Goal: Information Seeking & Learning: Find specific fact

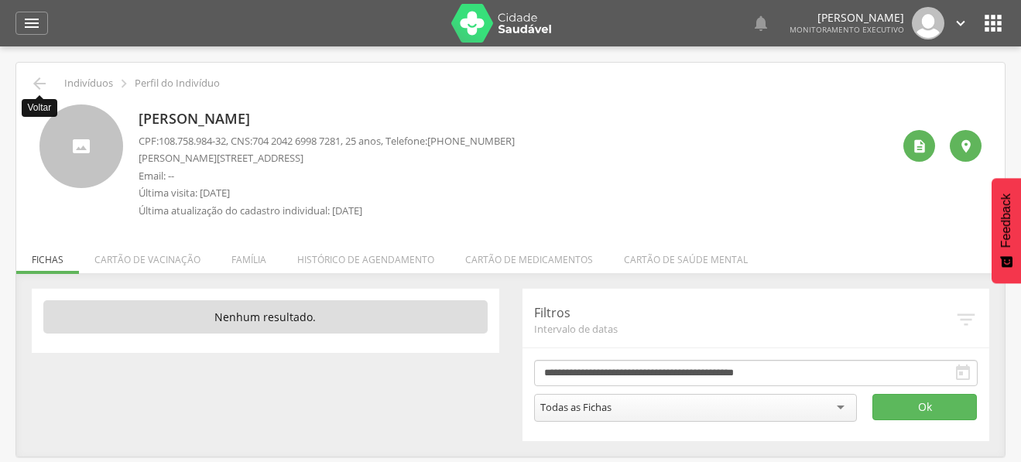
click at [43, 81] on icon "" at bounding box center [39, 83] width 19 height 19
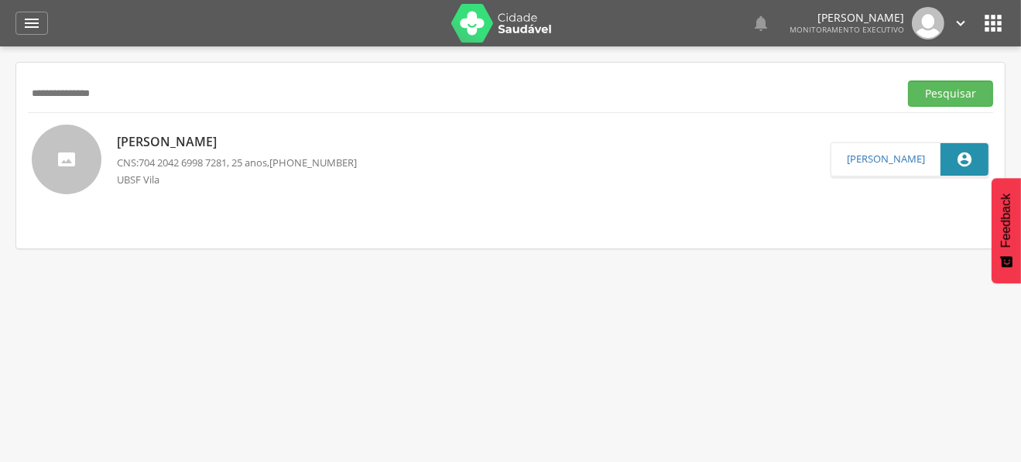
click at [52, 90] on input "**********" at bounding box center [460, 94] width 865 height 26
click at [908, 81] on button "Pesquisar" at bounding box center [950, 94] width 85 height 26
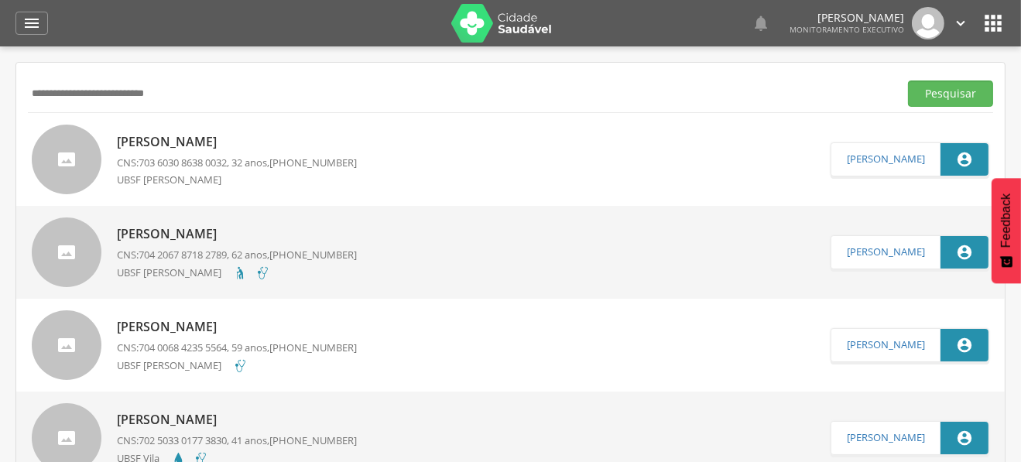
click at [190, 139] on p "Carlos Alberto Barbosa Junior" at bounding box center [237, 142] width 240 height 18
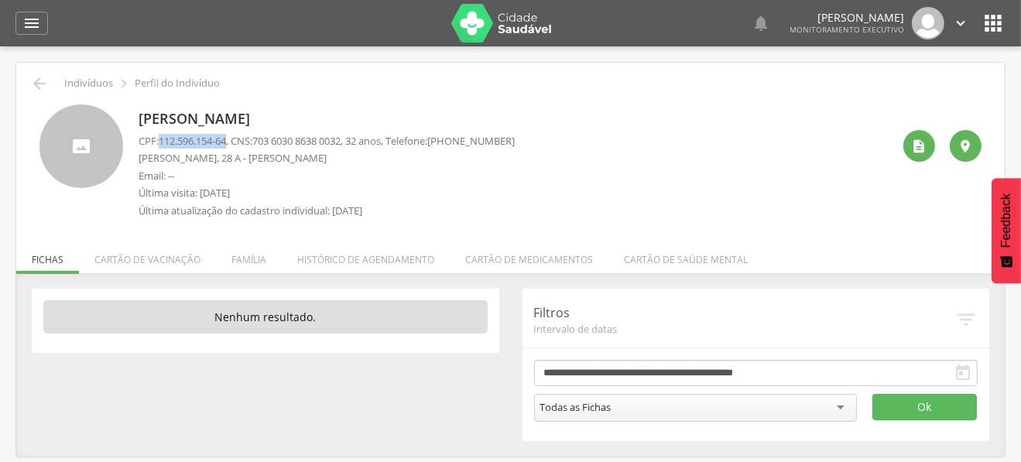
drag, startPoint x: 163, startPoint y: 140, endPoint x: 233, endPoint y: 140, distance: 70.5
click at [233, 140] on p "CPF: 112.596.154-64 , CNS: 703 6030 8638 0032 , 32 anos, Telefone: (83) 99175-8…" at bounding box center [327, 141] width 376 height 15
copy span "112.596.154-64"
click at [240, 262] on li "Família" at bounding box center [249, 256] width 66 height 36
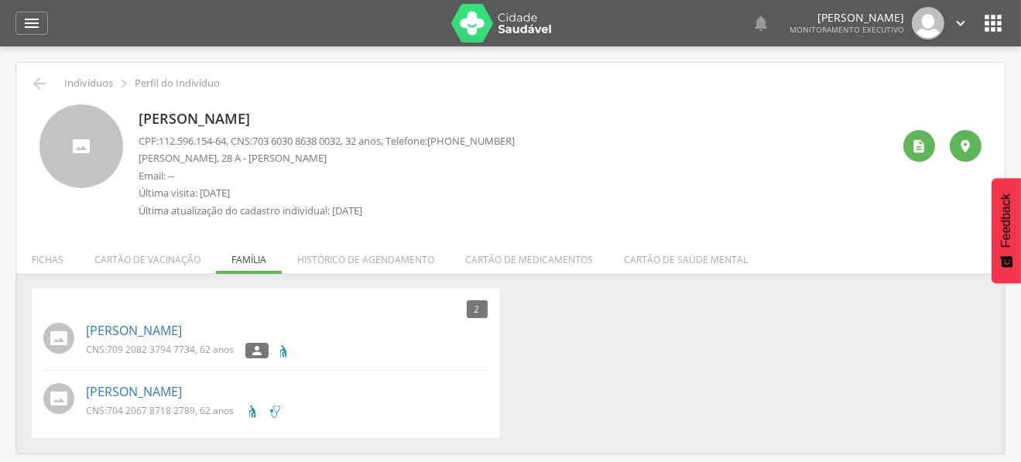
click at [859, 249] on div " Indivíduos  Perfil do Indivíduo Carlos Alberto Barbosa Junior CPF: 112.596.1…" at bounding box center [510, 258] width 989 height 391
click at [924, 146] on icon "" at bounding box center [919, 146] width 15 height 15
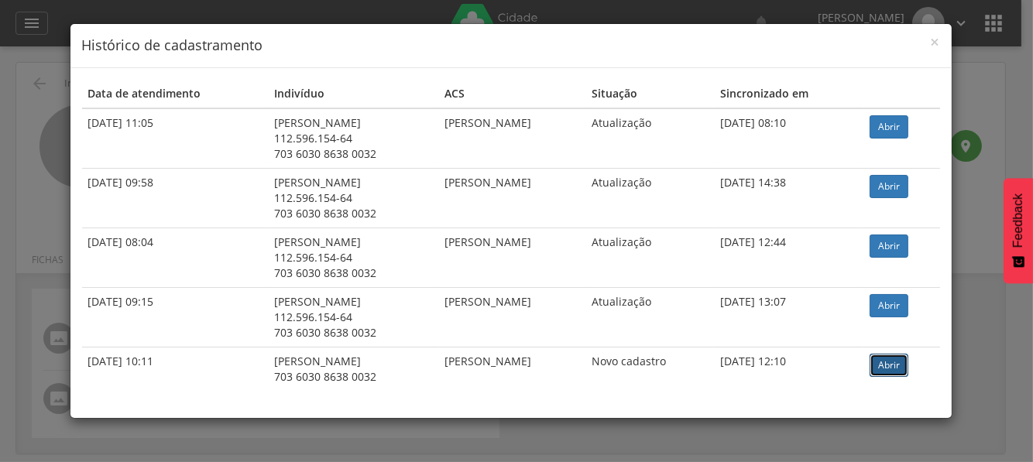
click at [891, 357] on link "Abrir" at bounding box center [889, 365] width 39 height 23
click at [886, 298] on link "Abrir" at bounding box center [889, 305] width 39 height 23
click at [908, 125] on link "Abrir" at bounding box center [889, 126] width 39 height 23
click at [947, 43] on div "× Histórico de cadastramento" at bounding box center [510, 46] width 881 height 44
click at [937, 45] on span "×" at bounding box center [935, 42] width 9 height 22
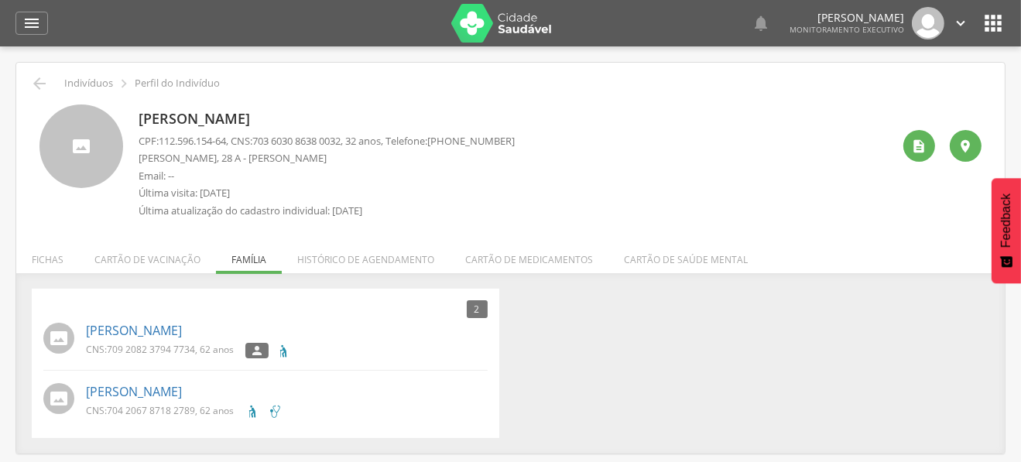
click at [30, 70] on div " Indivíduos  Perfil do Indivíduo Carlos Alberto Barbosa Junior CPF: 112.596.1…" at bounding box center [510, 258] width 989 height 391
click at [50, 81] on div " Indivíduos  Perfil do Indivíduo" at bounding box center [511, 83] width 966 height 19
click at [43, 81] on icon "" at bounding box center [39, 83] width 19 height 19
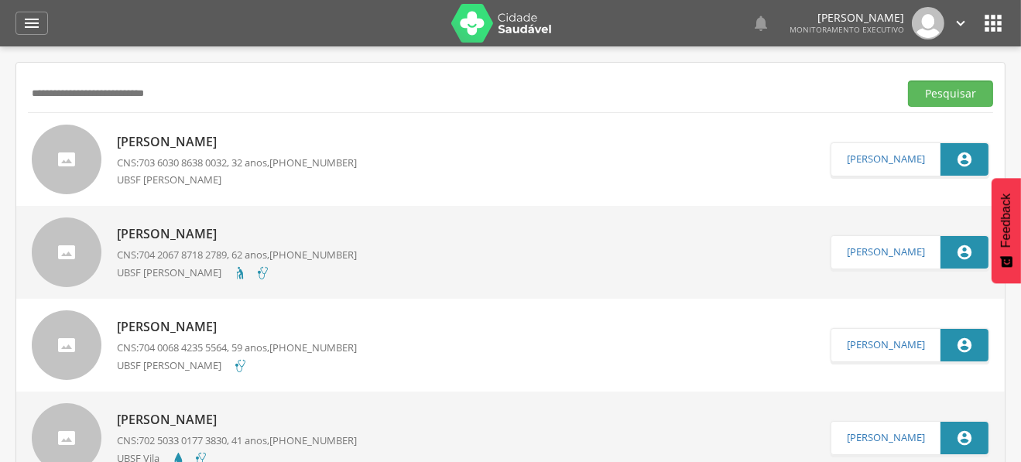
click at [266, 225] on p "Carlos Alberto Barbosa" at bounding box center [237, 234] width 240 height 18
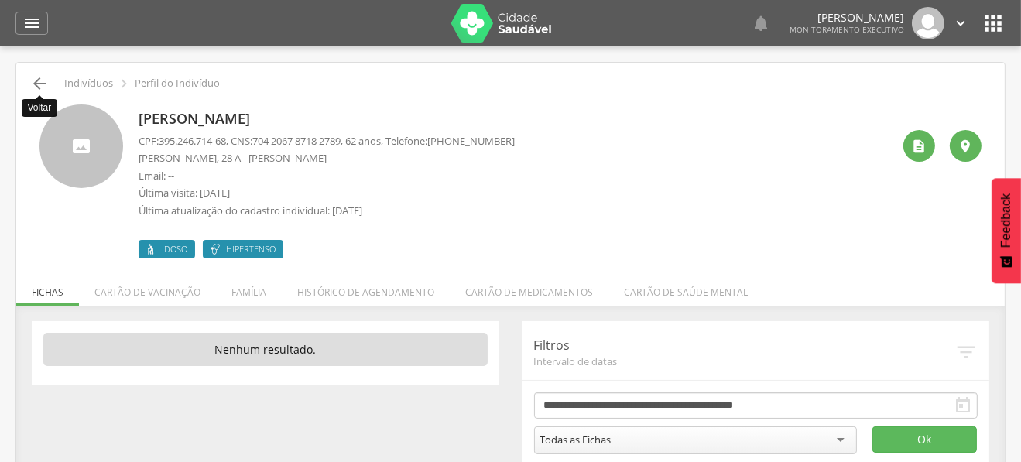
click at [31, 77] on icon "" at bounding box center [39, 83] width 19 height 19
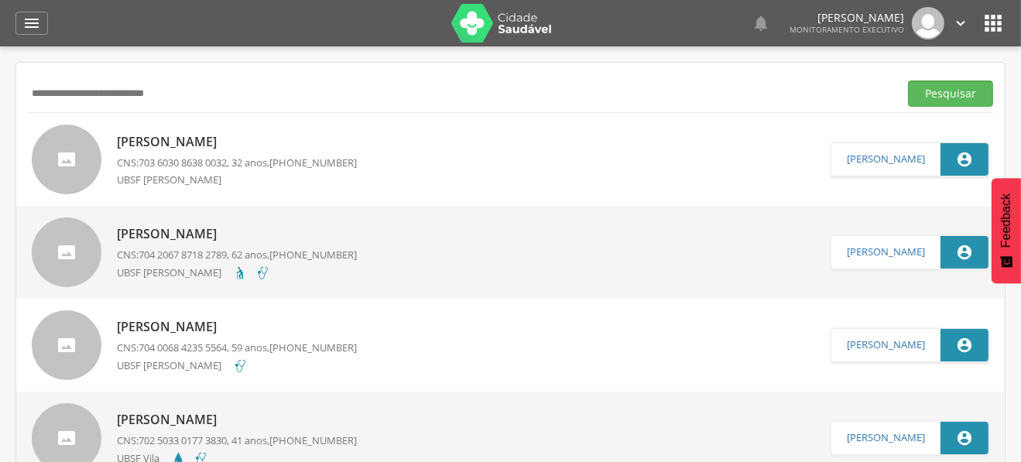
click at [84, 91] on input "**********" at bounding box center [460, 94] width 865 height 26
type input "*"
type input "**********"
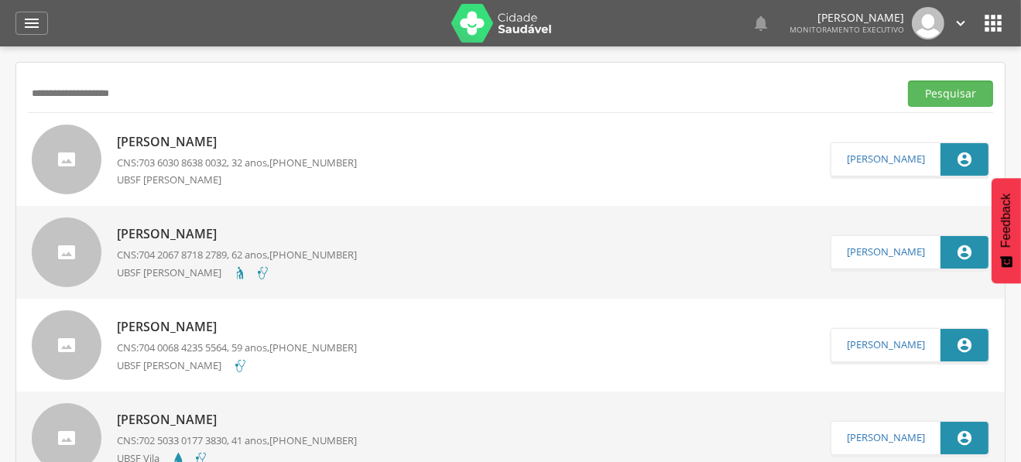
click at [908, 81] on button "Pesquisar" at bounding box center [950, 94] width 85 height 26
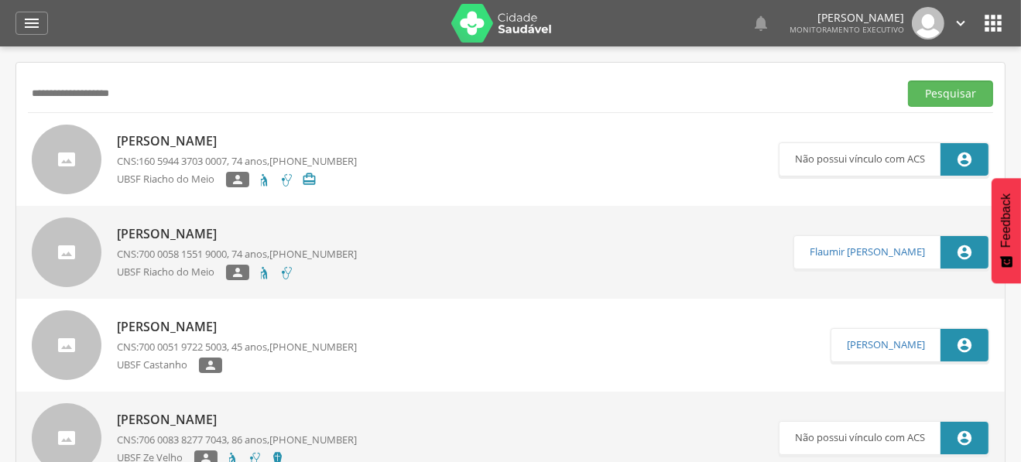
click at [181, 139] on p "Josefa Dalva de Lima" at bounding box center [237, 141] width 240 height 18
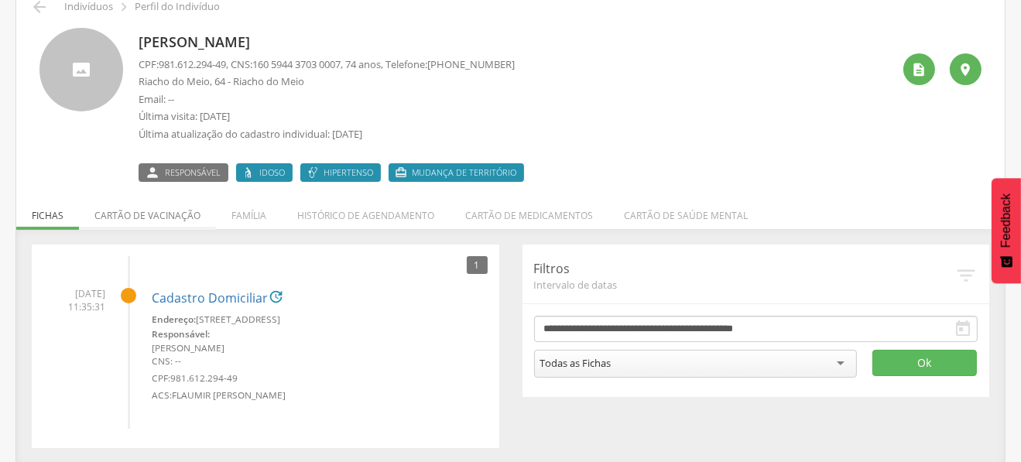
scroll to position [78, 0]
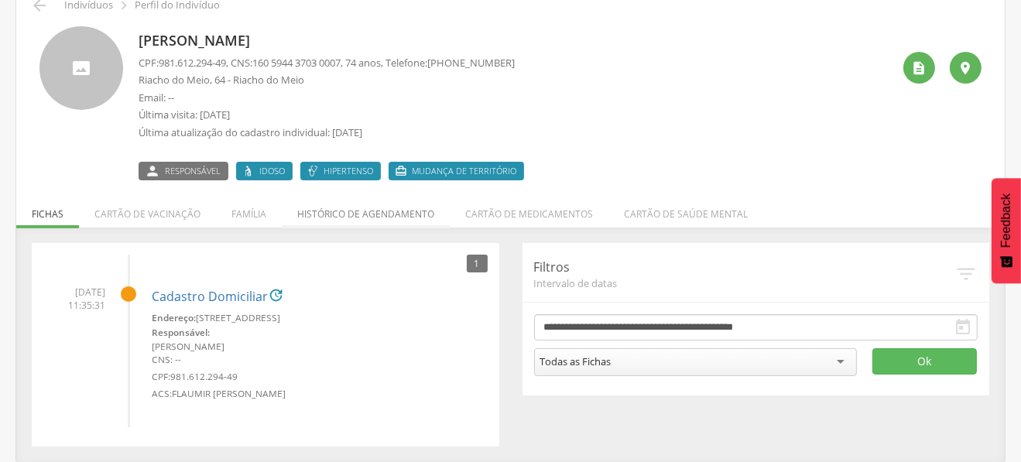
click at [403, 213] on li "Histórico de agendamento" at bounding box center [366, 210] width 168 height 36
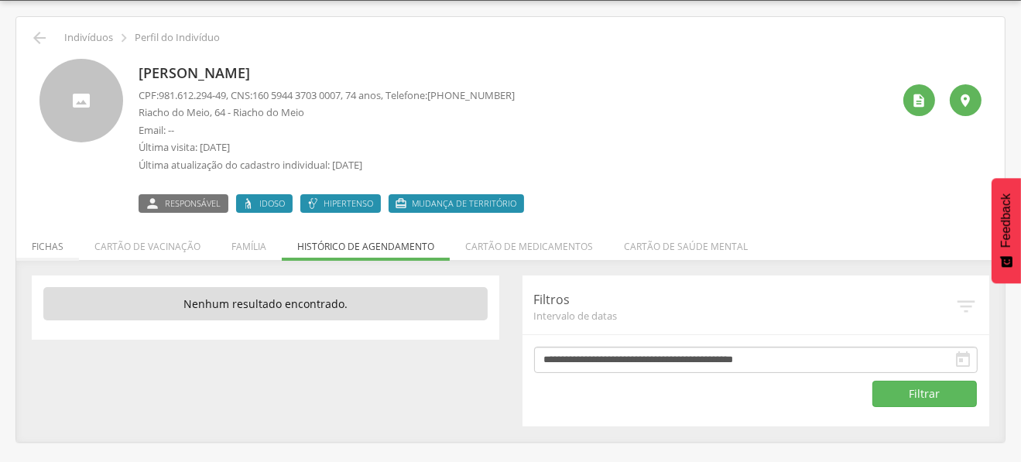
click at [46, 249] on li "Fichas" at bounding box center [47, 243] width 63 height 36
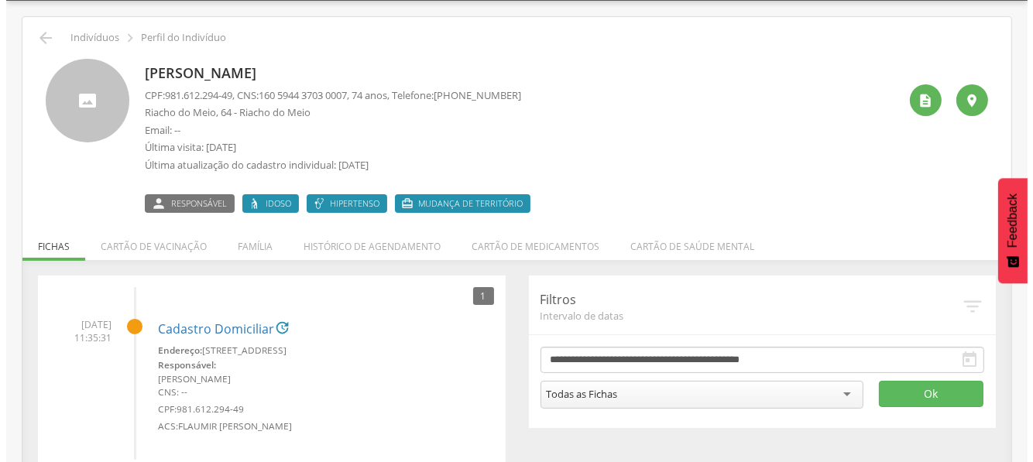
scroll to position [78, 0]
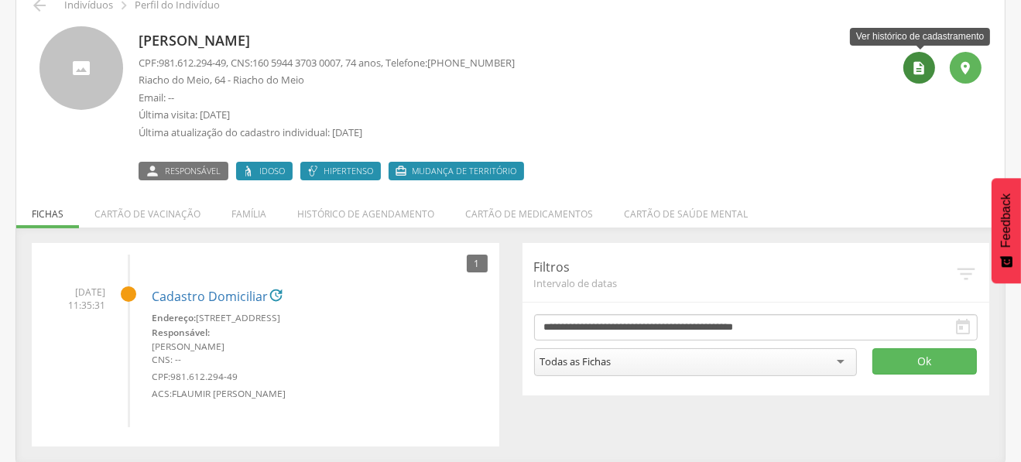
click at [909, 74] on div "" at bounding box center [920, 68] width 32 height 32
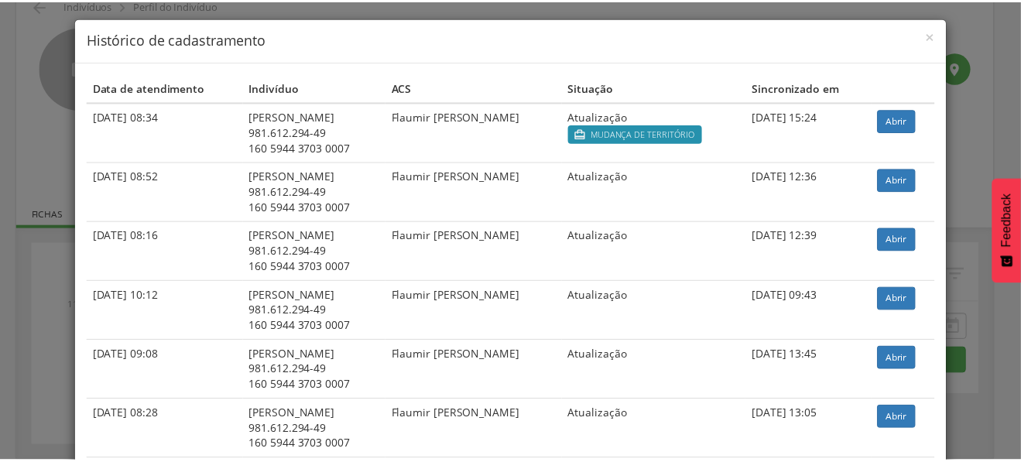
scroll to position [5, 0]
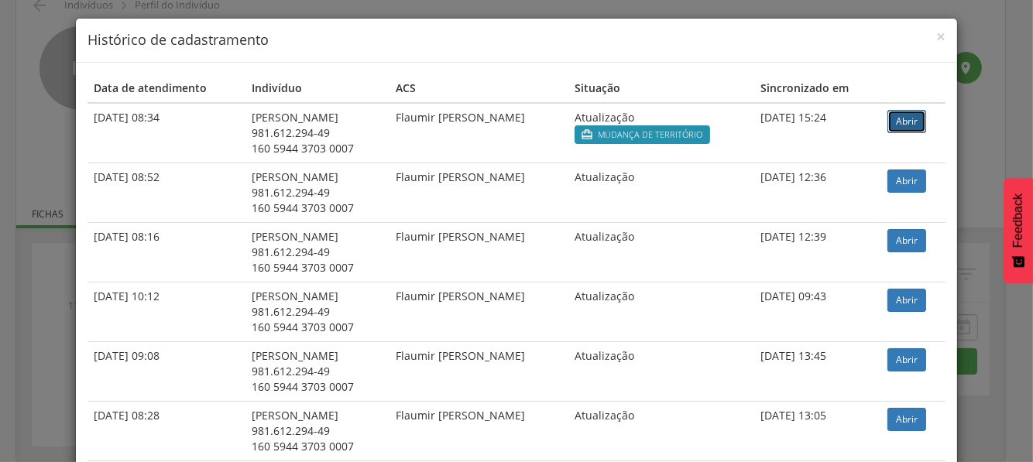
click at [891, 118] on link "Abrir" at bounding box center [907, 121] width 39 height 23
click at [31, 180] on div "× Histórico de cadastramento Data de atendimento Indivíduo ACS Situação Sincron…" at bounding box center [516, 231] width 1033 height 462
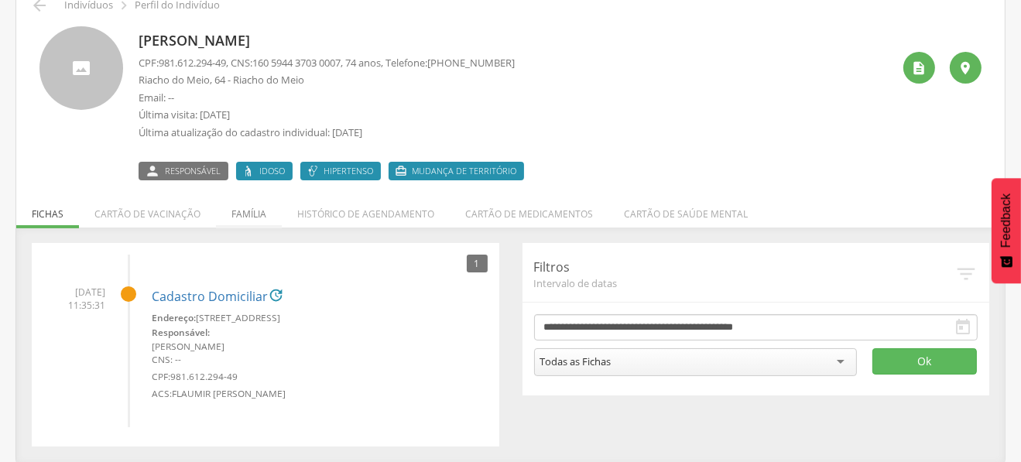
click at [241, 215] on li "Família" at bounding box center [249, 210] width 66 height 36
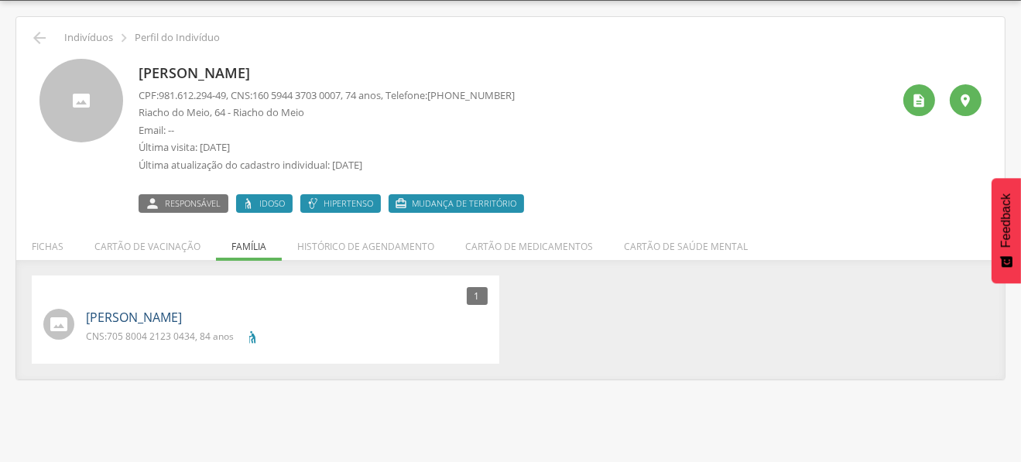
click at [136, 318] on link "José Freitas de Lima" at bounding box center [134, 318] width 96 height 18
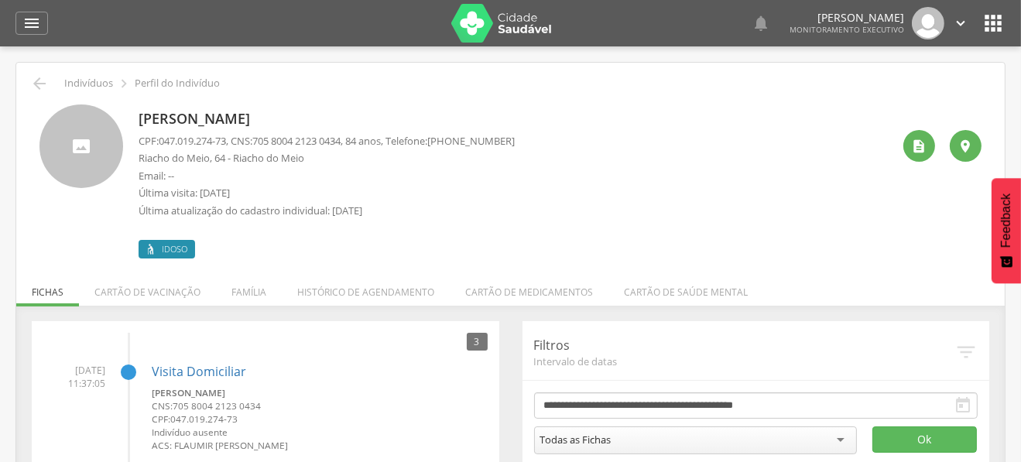
click at [474, 9] on img at bounding box center [501, 23] width 101 height 39
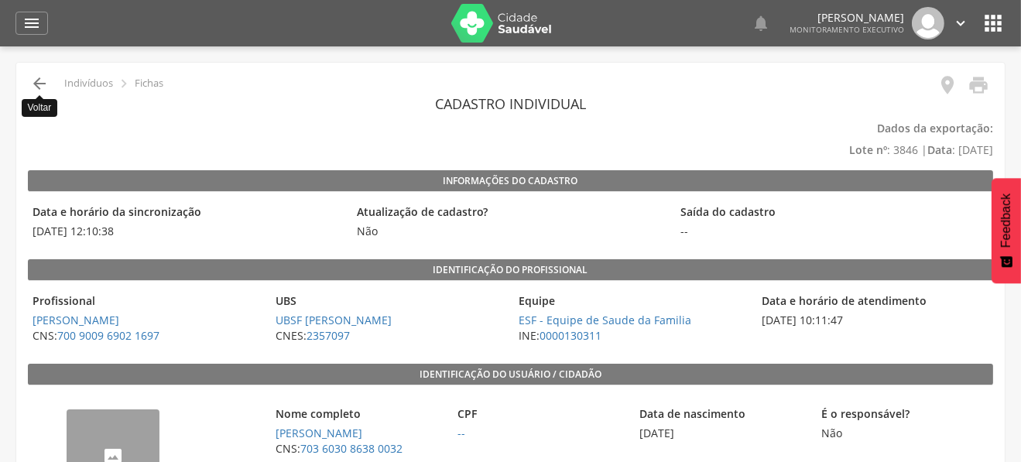
click at [36, 81] on icon "" at bounding box center [39, 83] width 19 height 19
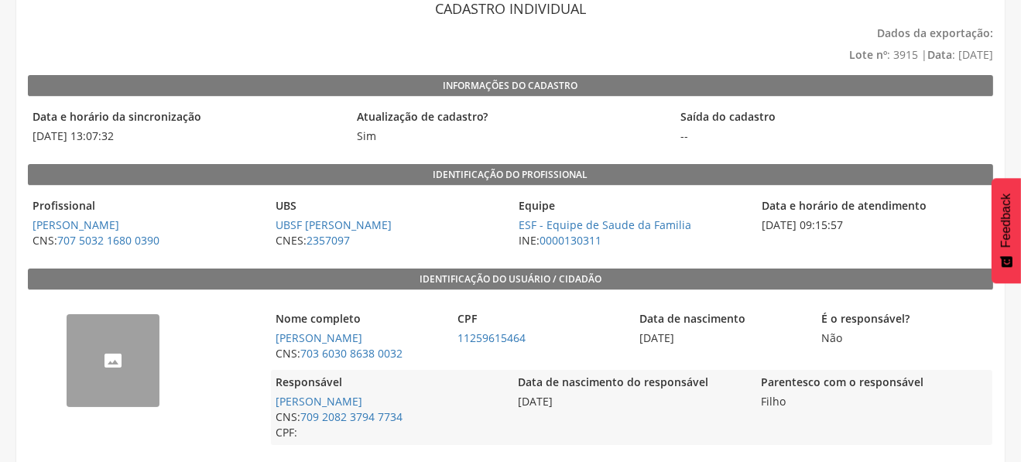
scroll to position [77, 0]
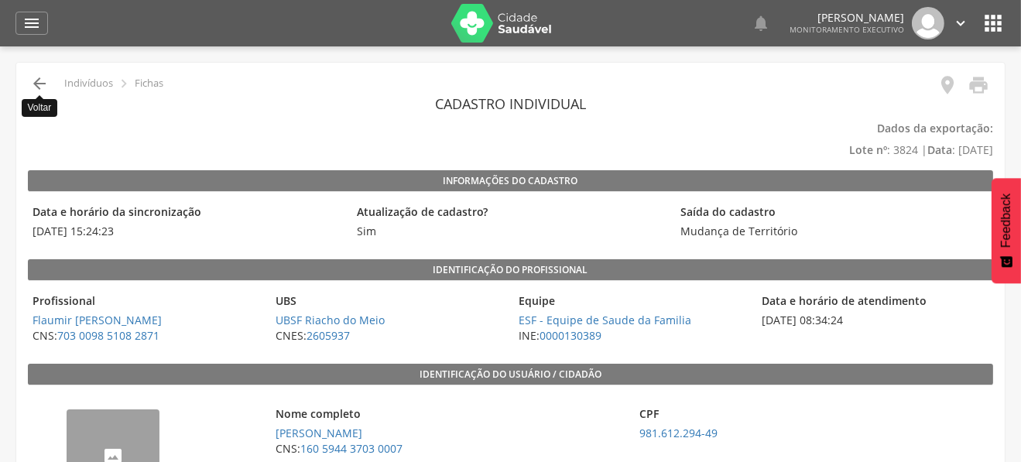
click at [36, 85] on icon "" at bounding box center [39, 83] width 19 height 19
click at [40, 77] on icon "" at bounding box center [39, 83] width 19 height 19
